Goal: Find specific page/section: Find specific page/section

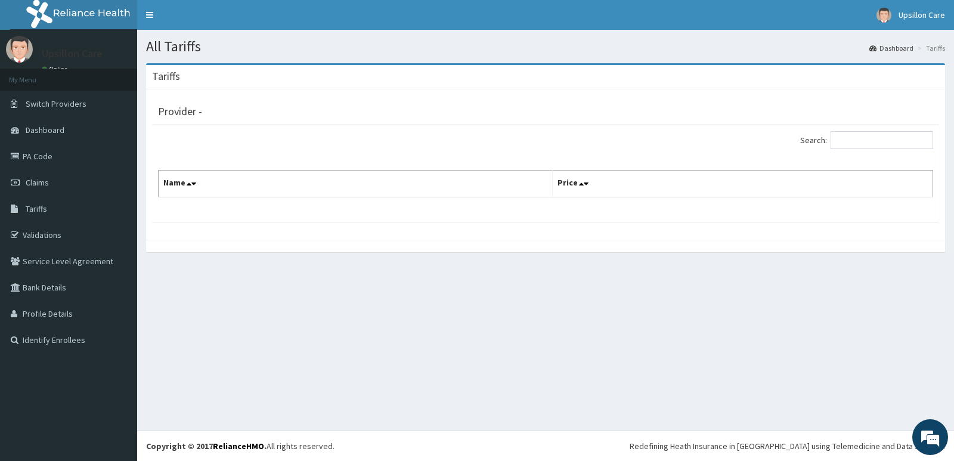
click at [854, 128] on div "Search: Name Price" at bounding box center [545, 173] width 787 height 97
drag, startPoint x: 854, startPoint y: 129, endPoint x: 854, endPoint y: 136, distance: 6.6
click at [854, 136] on div "Search: Name Price" at bounding box center [545, 173] width 787 height 97
click at [851, 148] on input "Search:" at bounding box center [881, 140] width 103 height 18
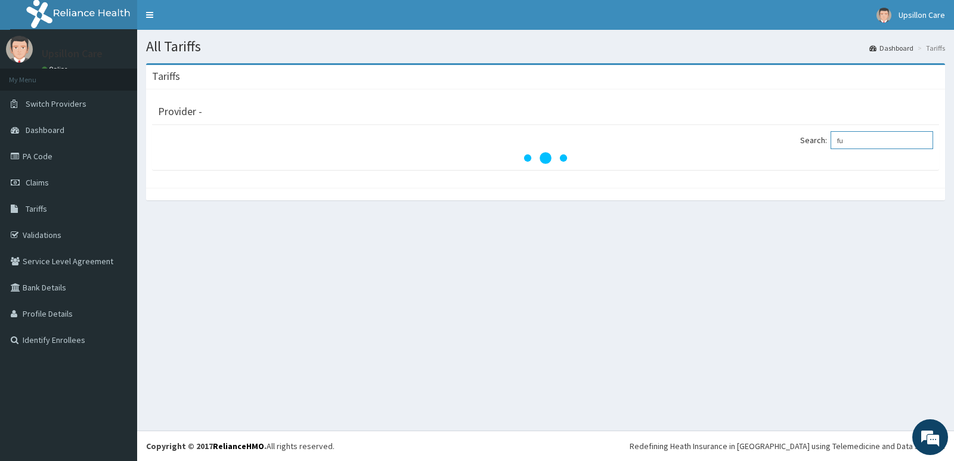
type input "f"
type input "c"
type input "full"
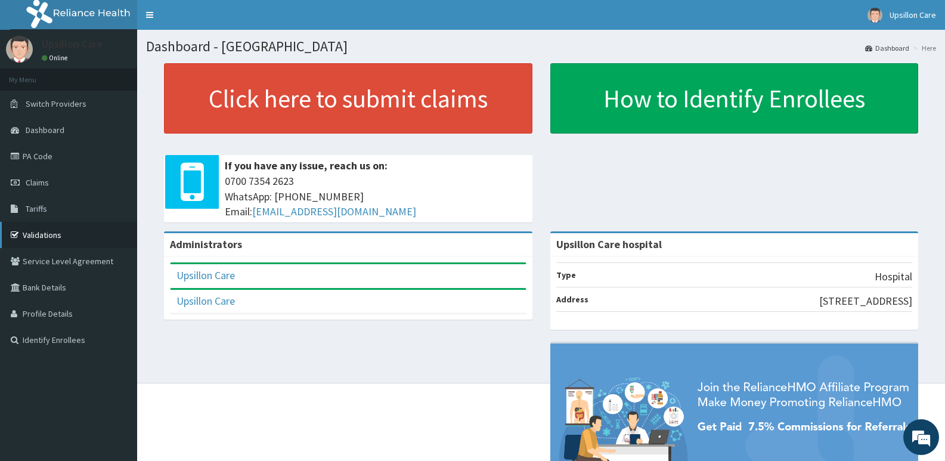
click at [52, 238] on link "Validations" at bounding box center [68, 235] width 137 height 26
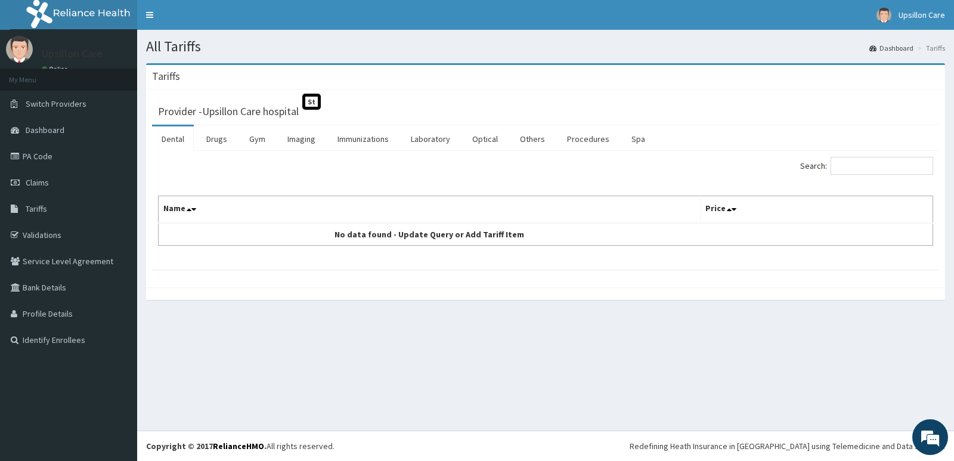
click at [879, 153] on div "Search: Name Price No data found - Update Query or Add Tariff Item" at bounding box center [545, 210] width 787 height 119
click at [879, 160] on input "Search:" at bounding box center [881, 166] width 103 height 18
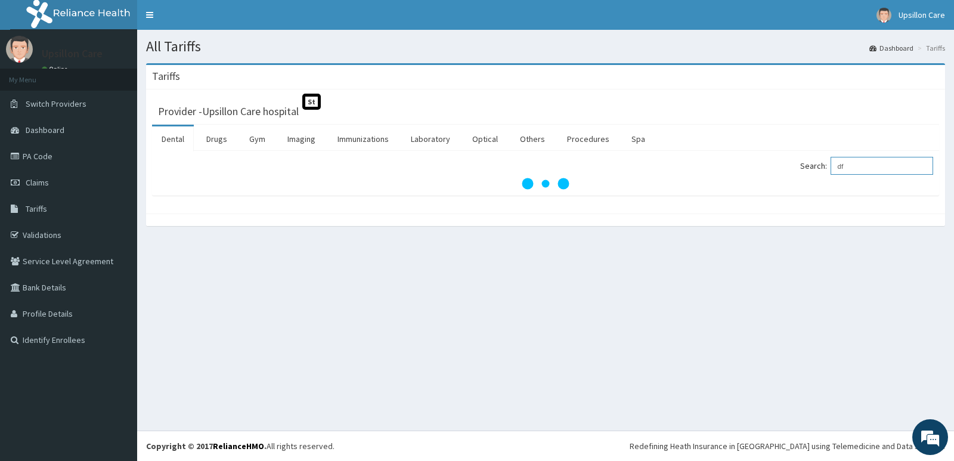
type input "d"
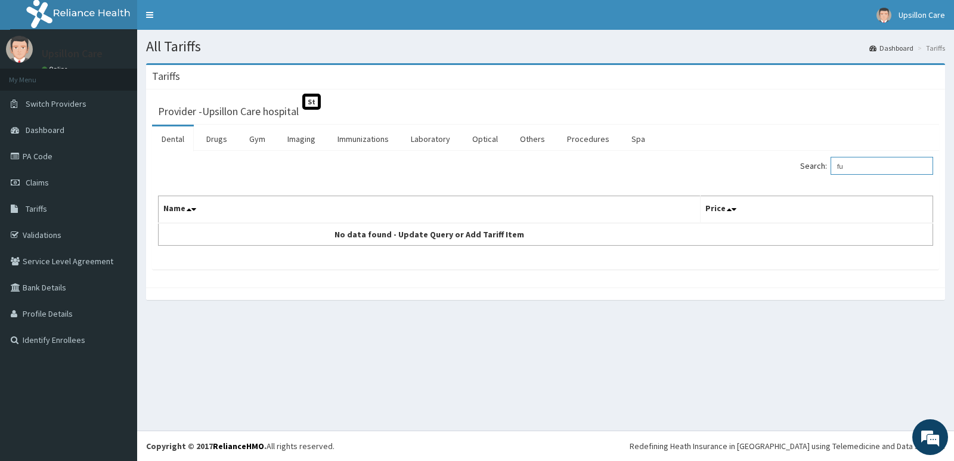
type input "f"
type input "c"
type input "full"
click at [869, 171] on input "Search:" at bounding box center [881, 166] width 103 height 18
click at [870, 172] on input "full" at bounding box center [881, 166] width 103 height 18
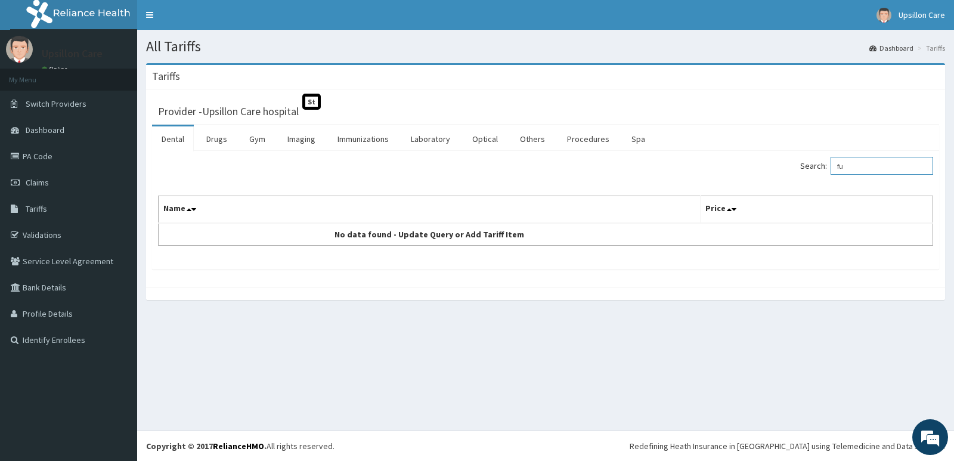
type input "f"
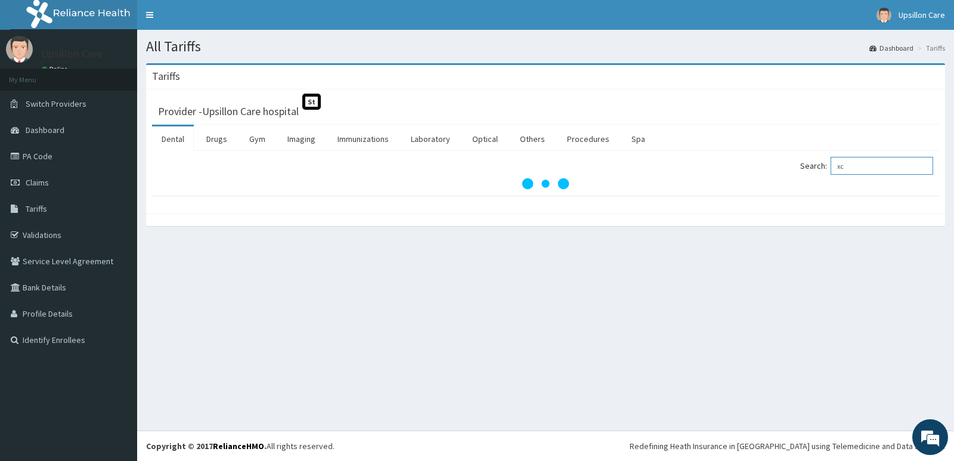
type input "x"
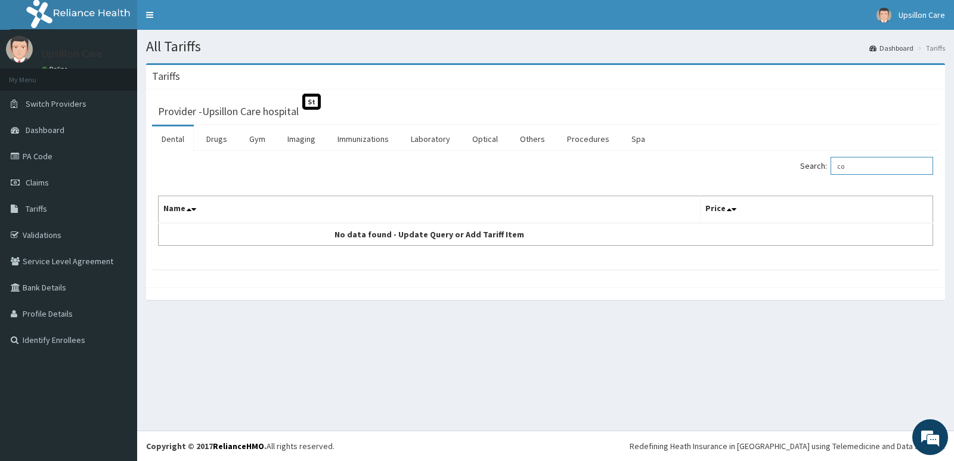
type input "c"
click at [367, 130] on link "Immunizations" at bounding box center [363, 138] width 70 height 25
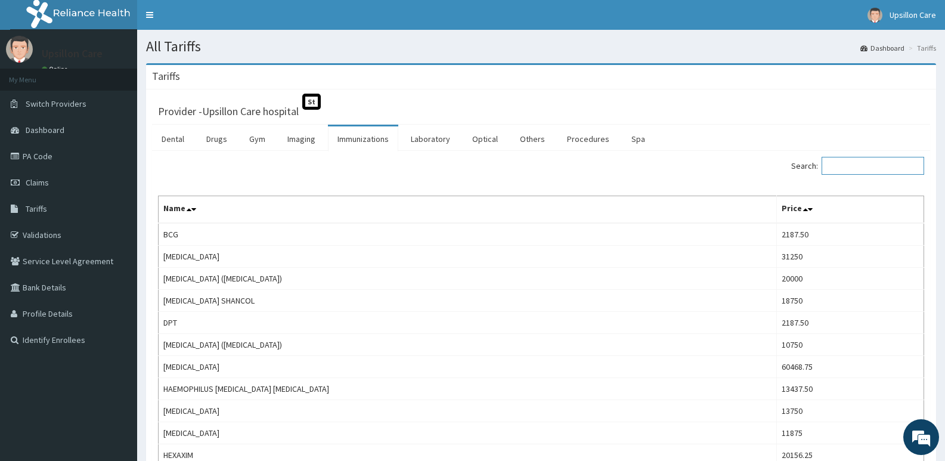
click at [862, 171] on input "Search:" at bounding box center [873, 166] width 103 height 18
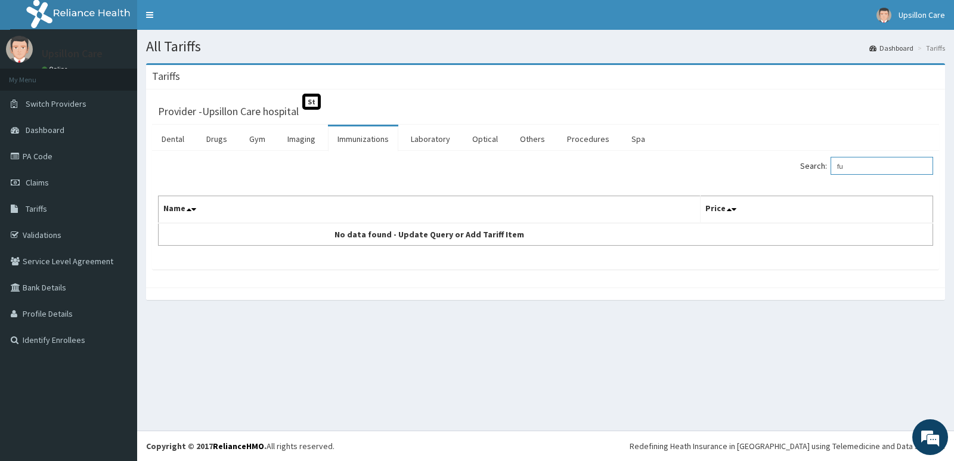
type input "f"
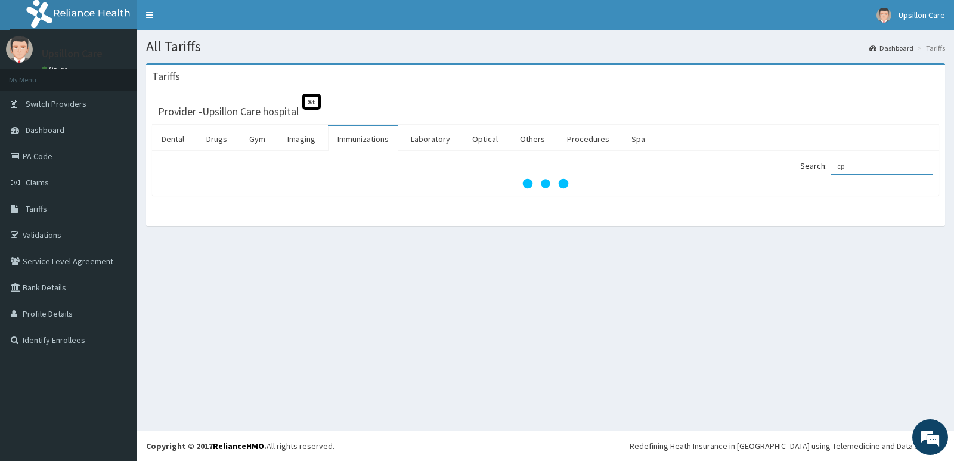
type input "c"
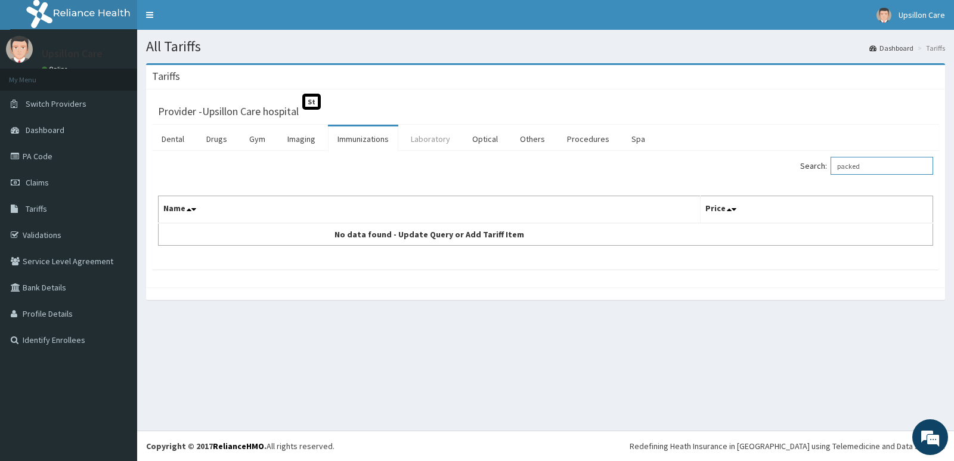
type input "packed"
click at [432, 145] on link "Laboratory" at bounding box center [430, 138] width 58 height 25
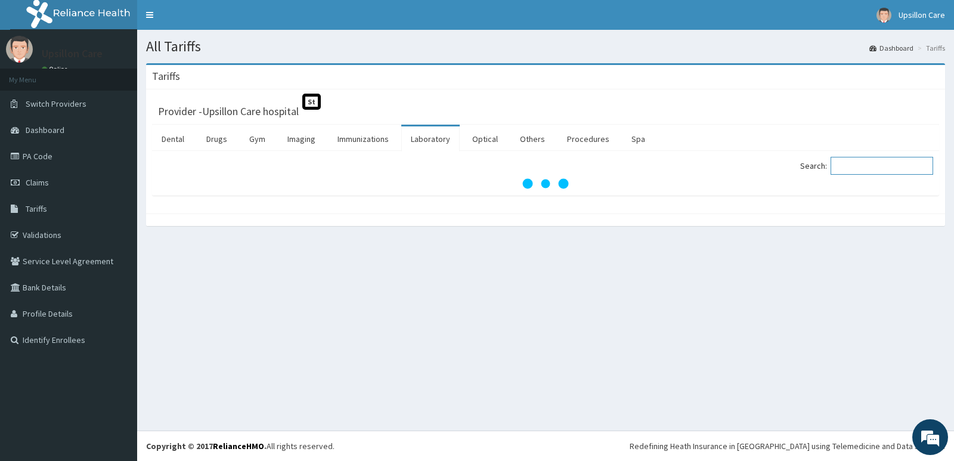
click at [841, 168] on input "Search:" at bounding box center [881, 166] width 103 height 18
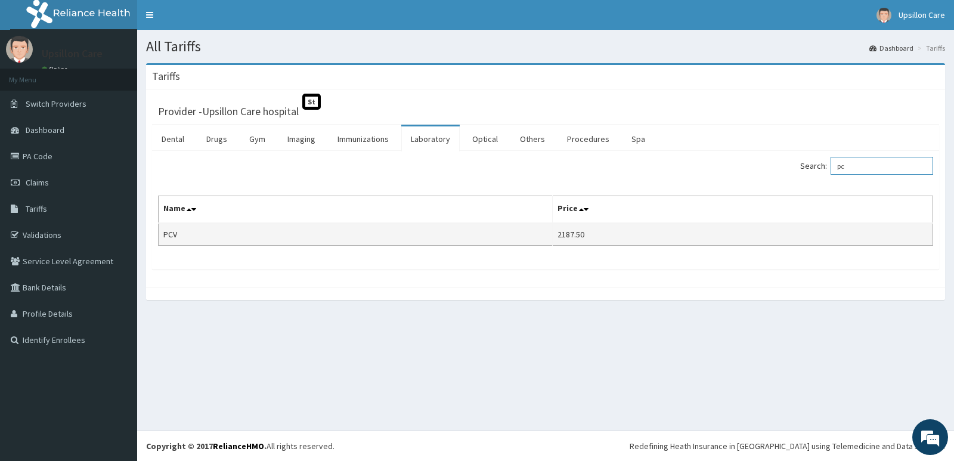
type input "p"
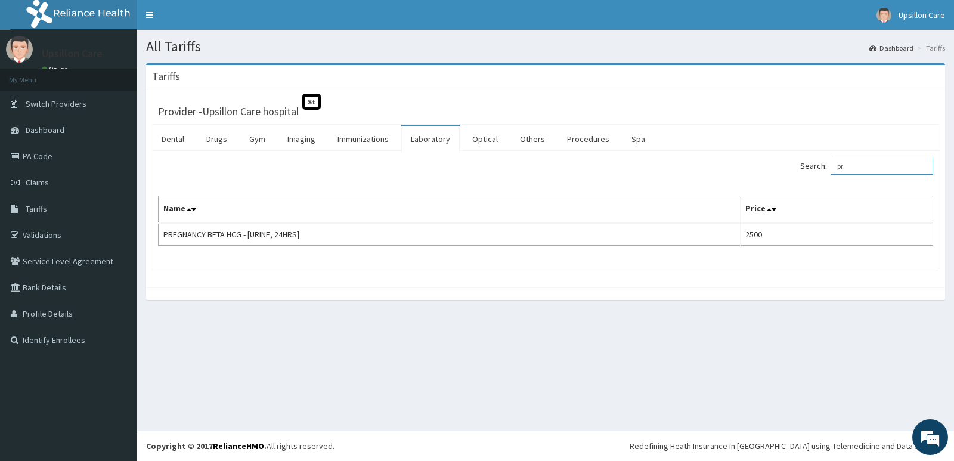
type input "p"
type input "u"
